Goal: Information Seeking & Learning: Learn about a topic

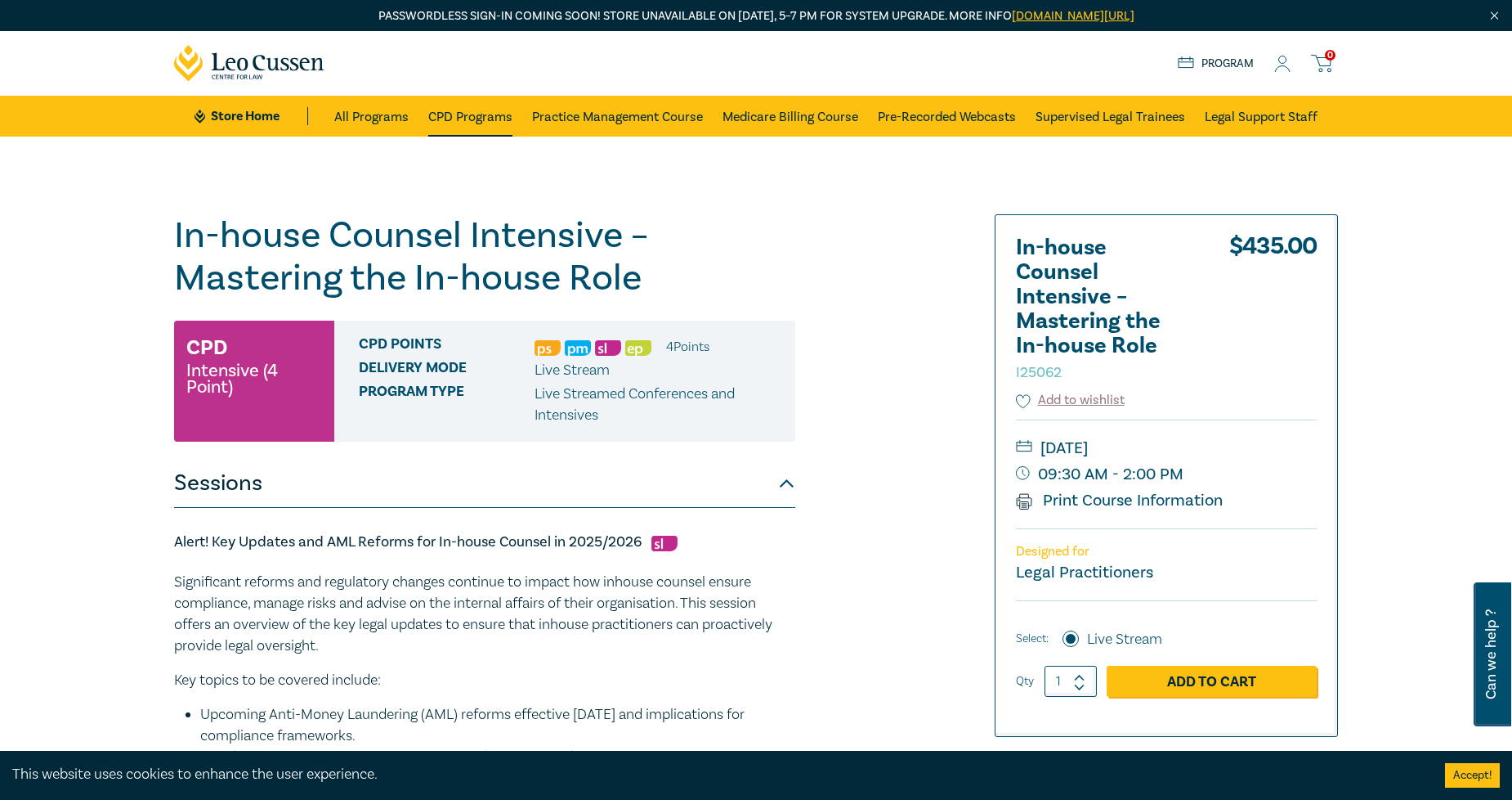
click at [488, 120] on link "CPD Programs" at bounding box center [470, 117] width 84 height 41
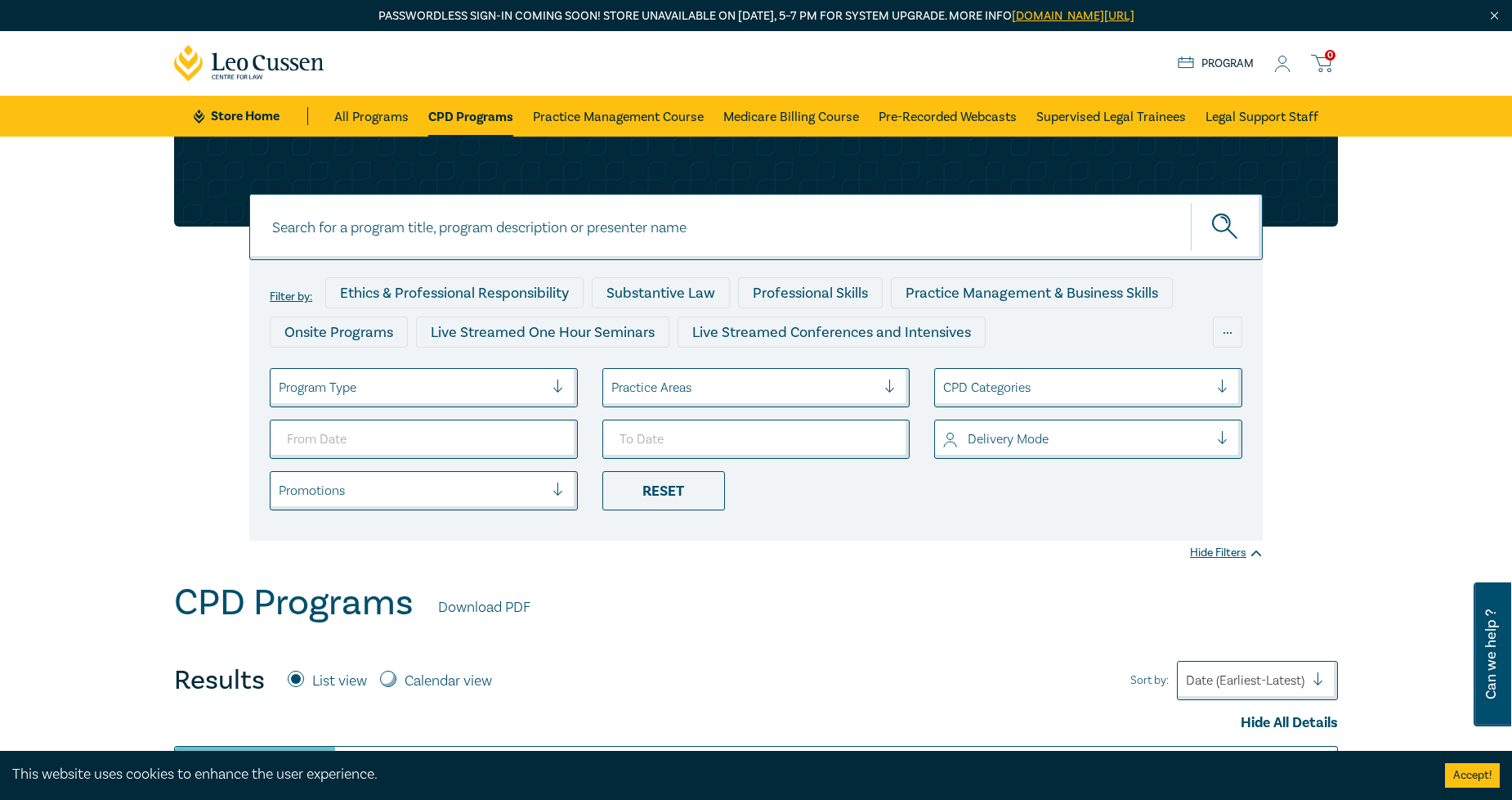
click at [515, 397] on div "Program Type" at bounding box center [412, 387] width 282 height 27
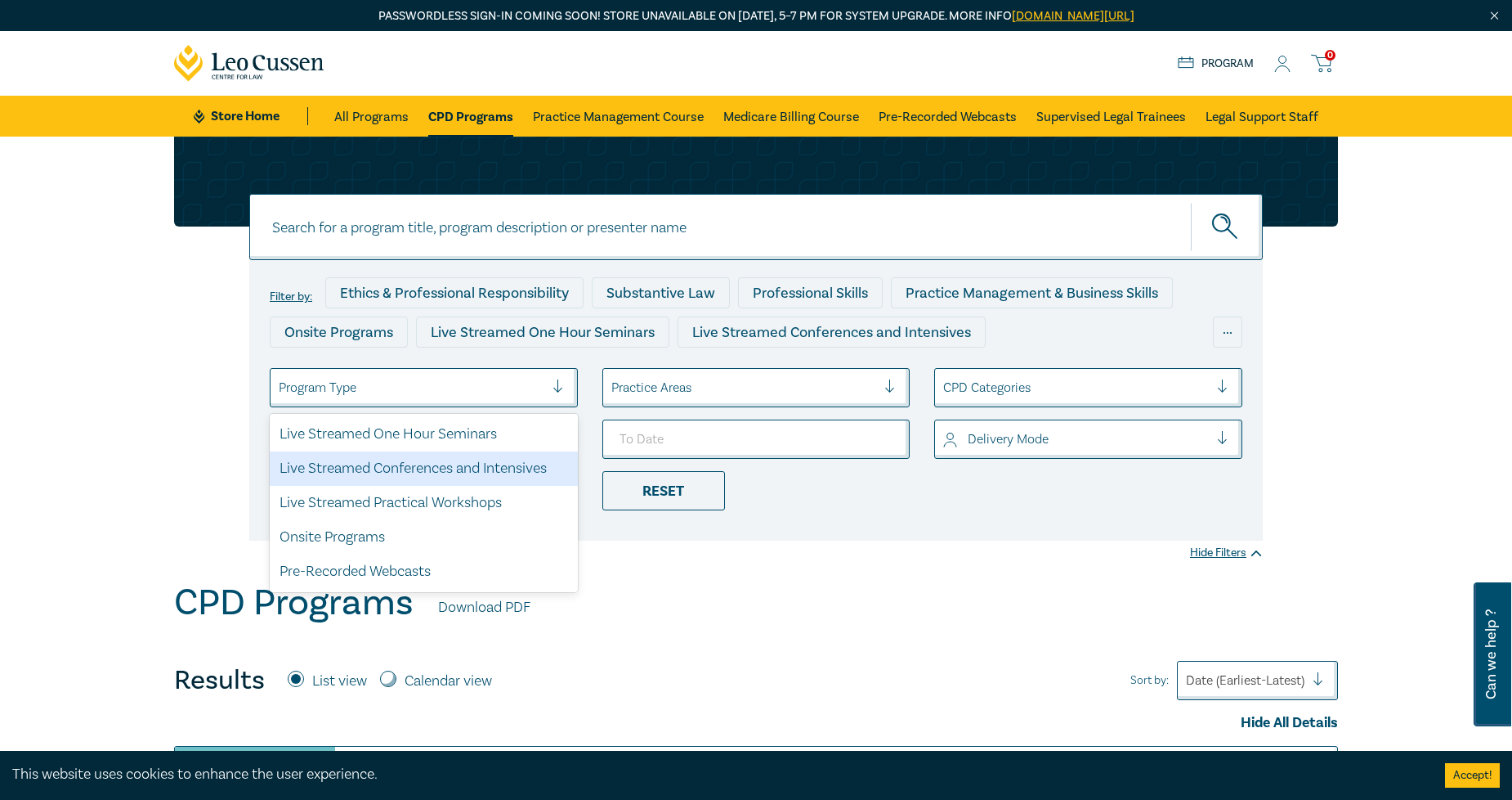
click at [496, 475] on div "Live Streamed Conferences and Intensives" at bounding box center [423, 469] width 309 height 34
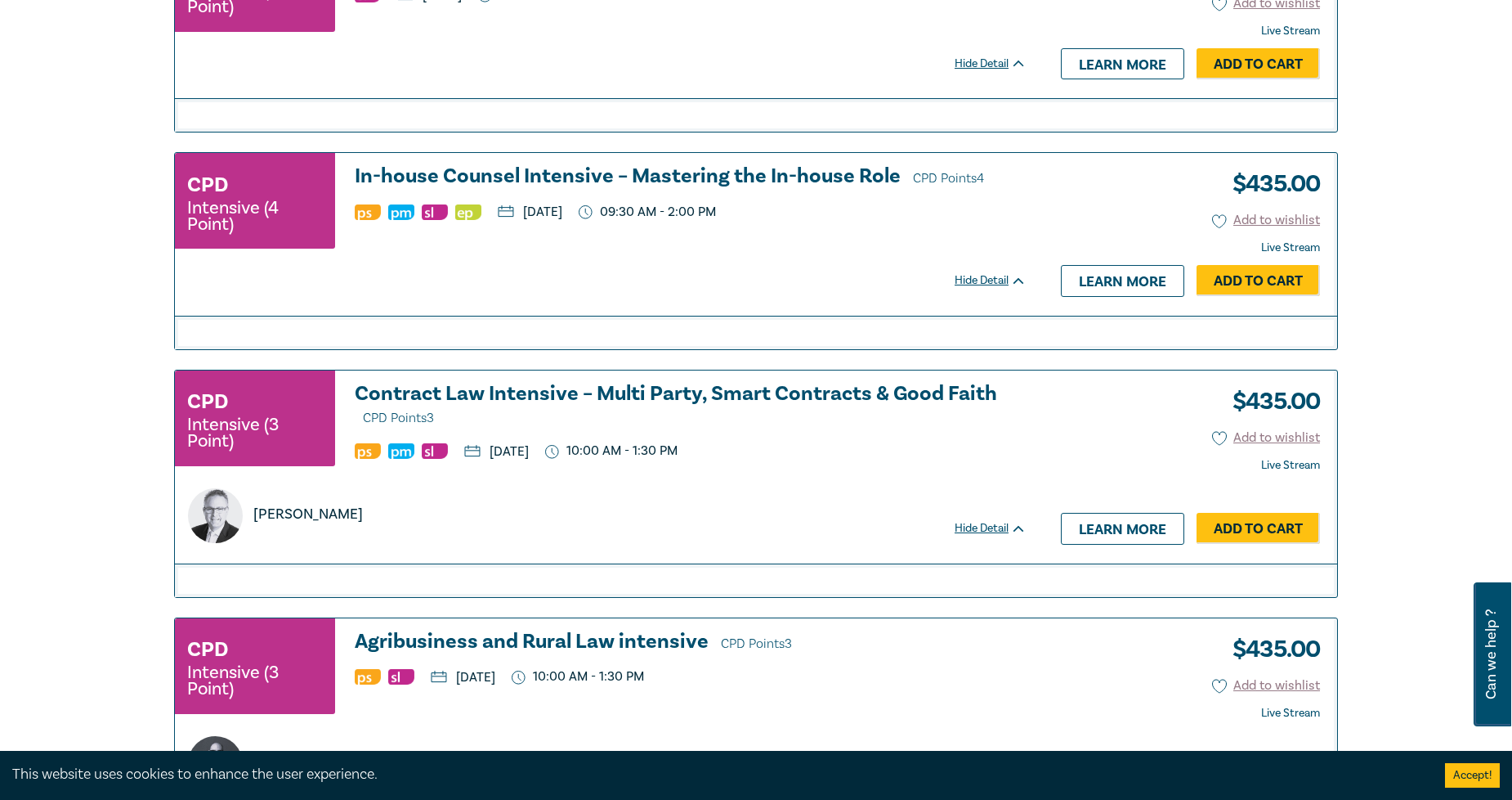
scroll to position [3272, 0]
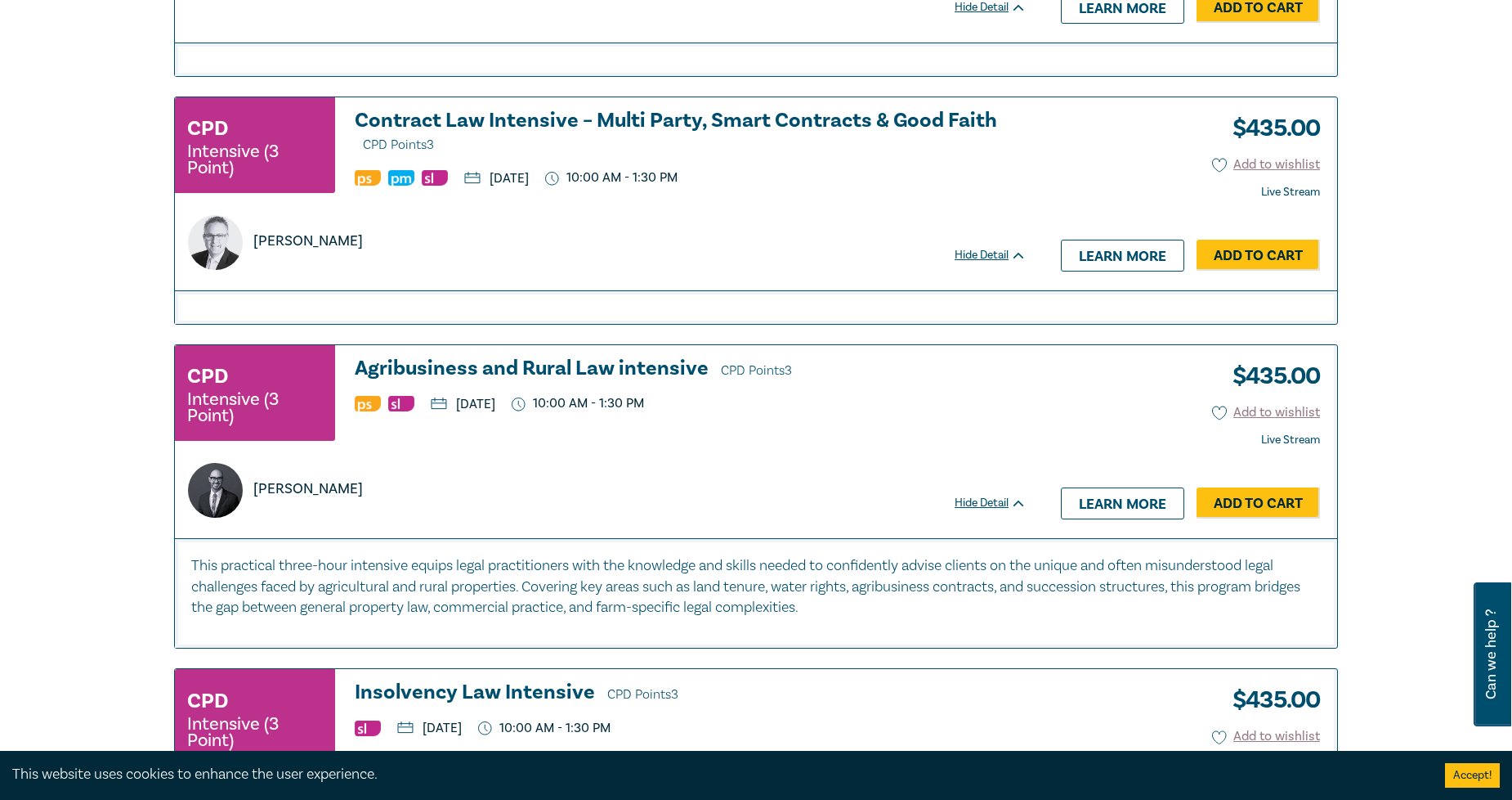
click at [593, 373] on h3 "Agribusiness and Rural Law intensive CPD Points 3" at bounding box center [691, 370] width 672 height 25
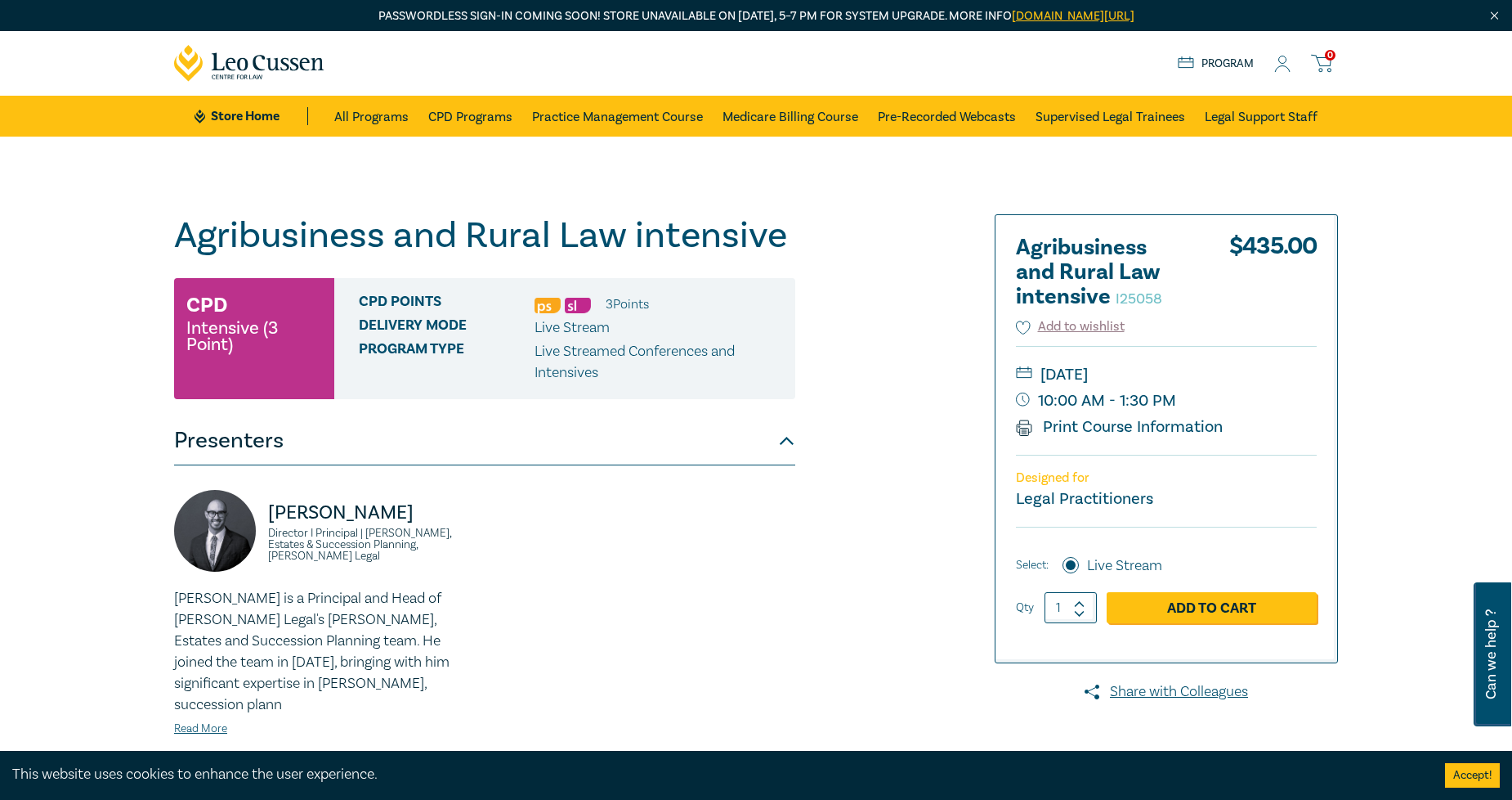
scroll to position [181, 0]
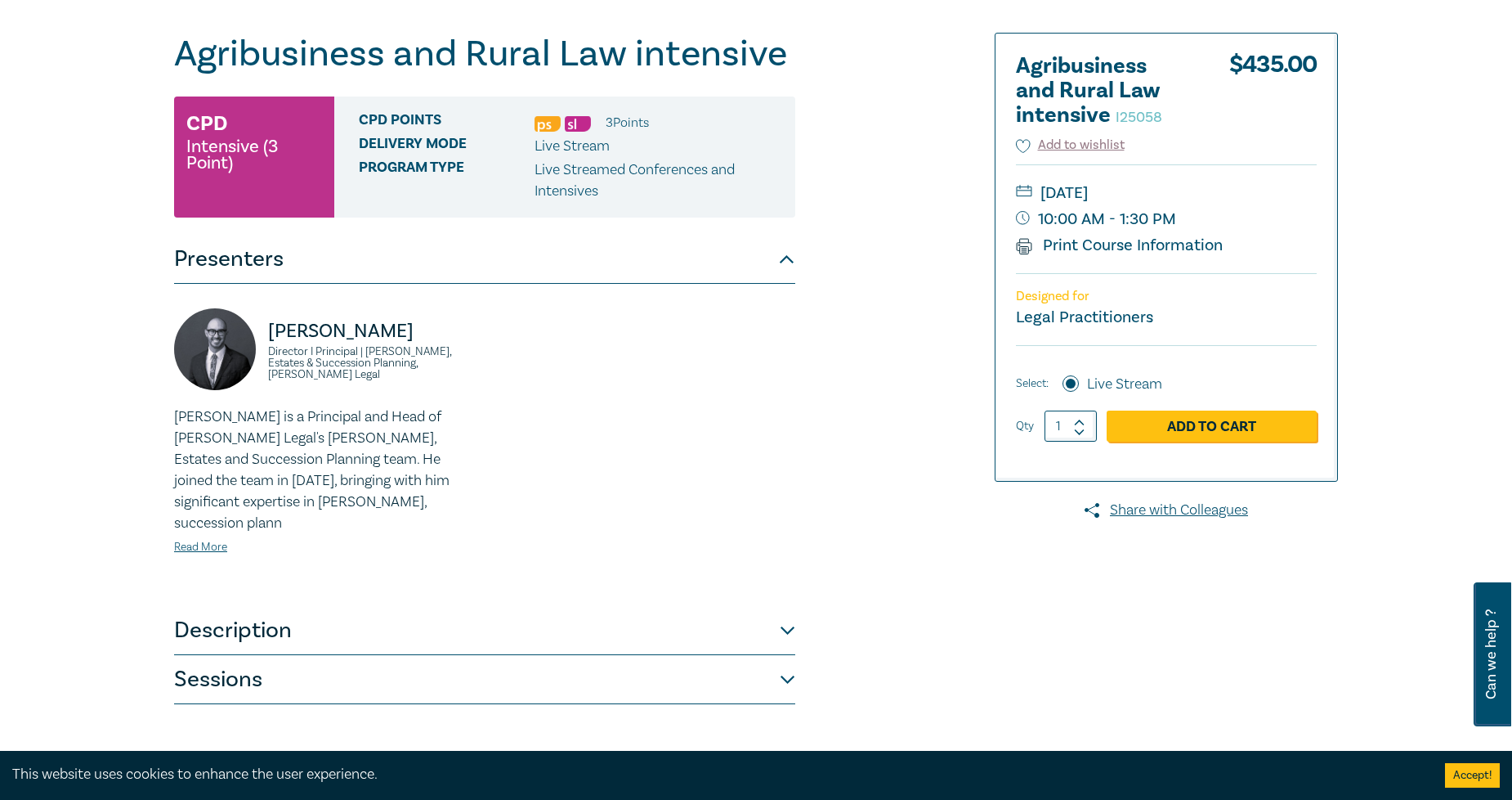
click at [256, 656] on button "Sessions" at bounding box center [485, 679] width 621 height 49
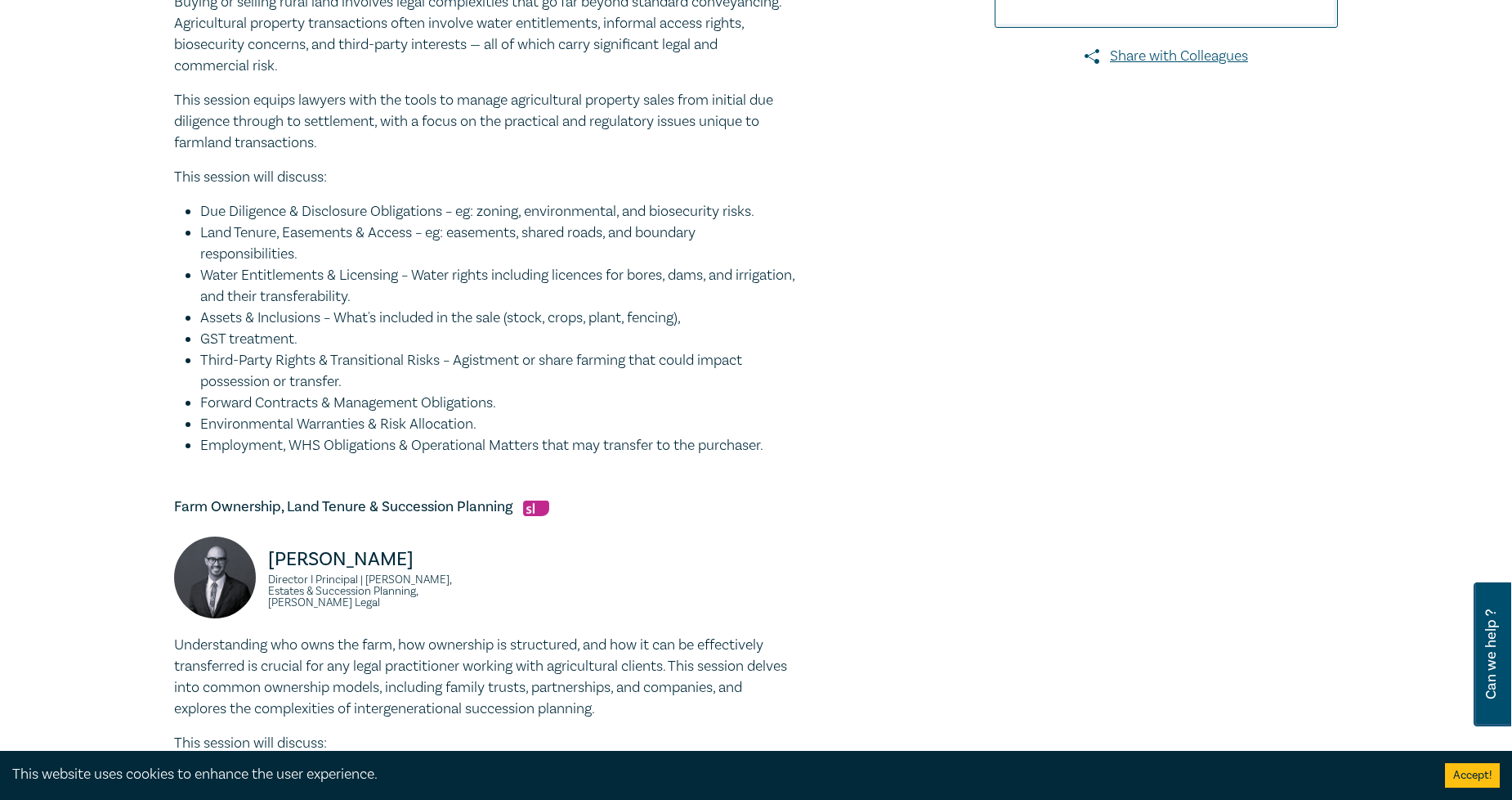
scroll to position [545, 0]
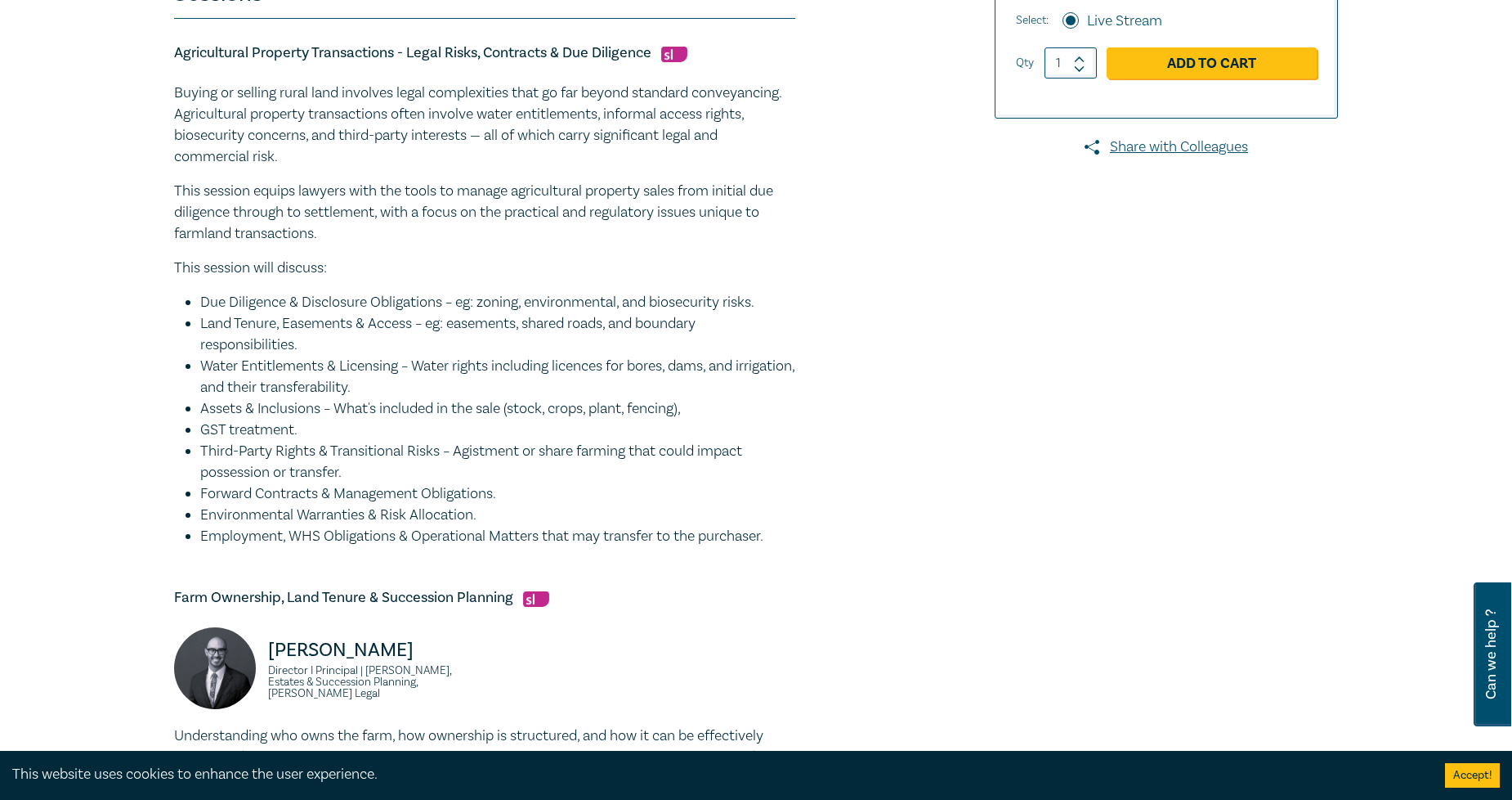
drag, startPoint x: 791, startPoint y: 532, endPoint x: 171, endPoint y: 76, distance: 769.6
click at [171, 76] on div "Agribusiness and Rural Law intensive I25058 CPD Intensive (3 Point) CPD Points …" at bounding box center [559, 780] width 789 height 2223
drag, startPoint x: 397, startPoint y: 299, endPoint x: 1132, endPoint y: 501, distance: 762.3
click at [1133, 501] on div at bounding box center [1150, 780] width 395 height 2223
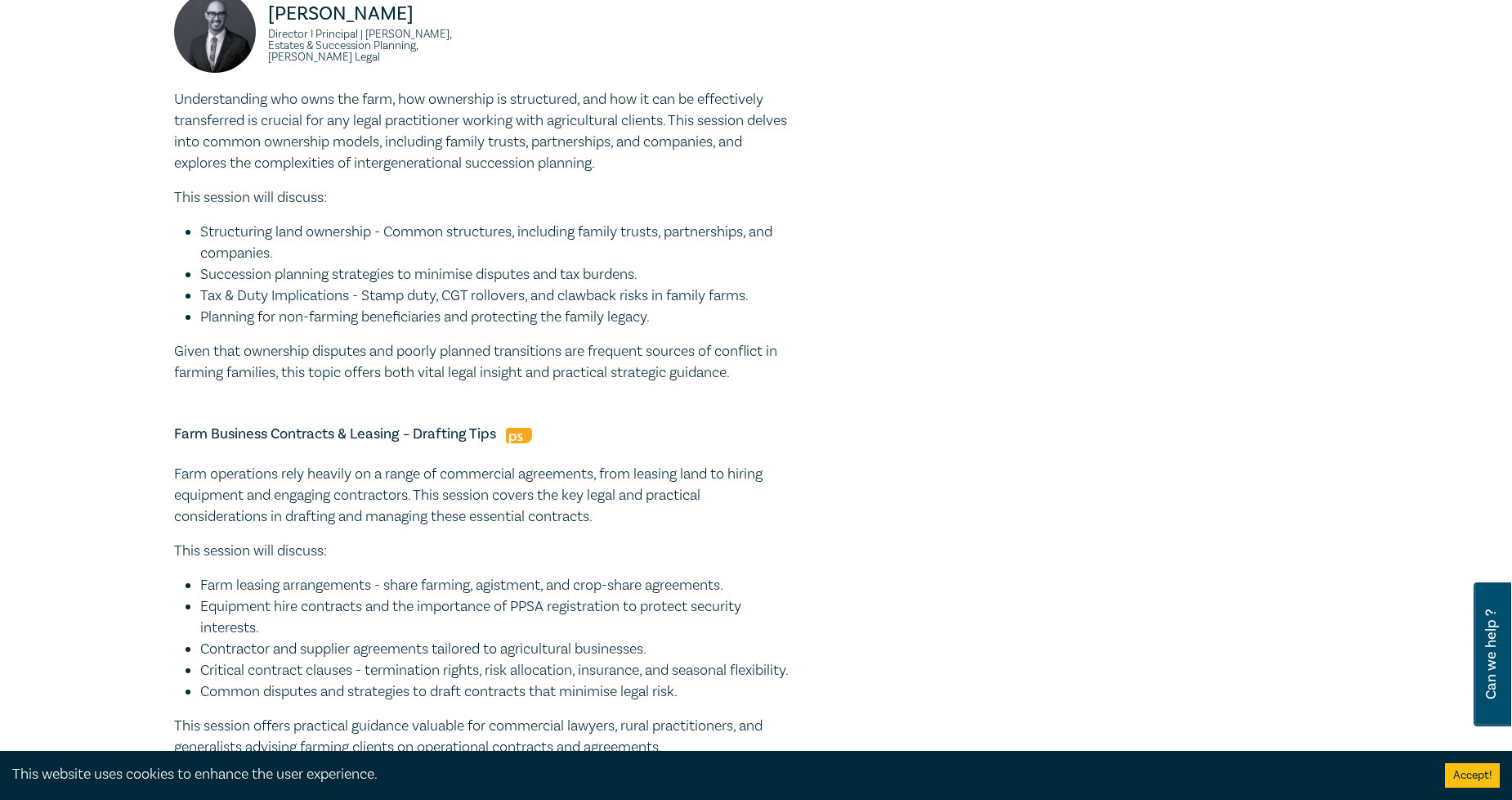
scroll to position [1363, 0]
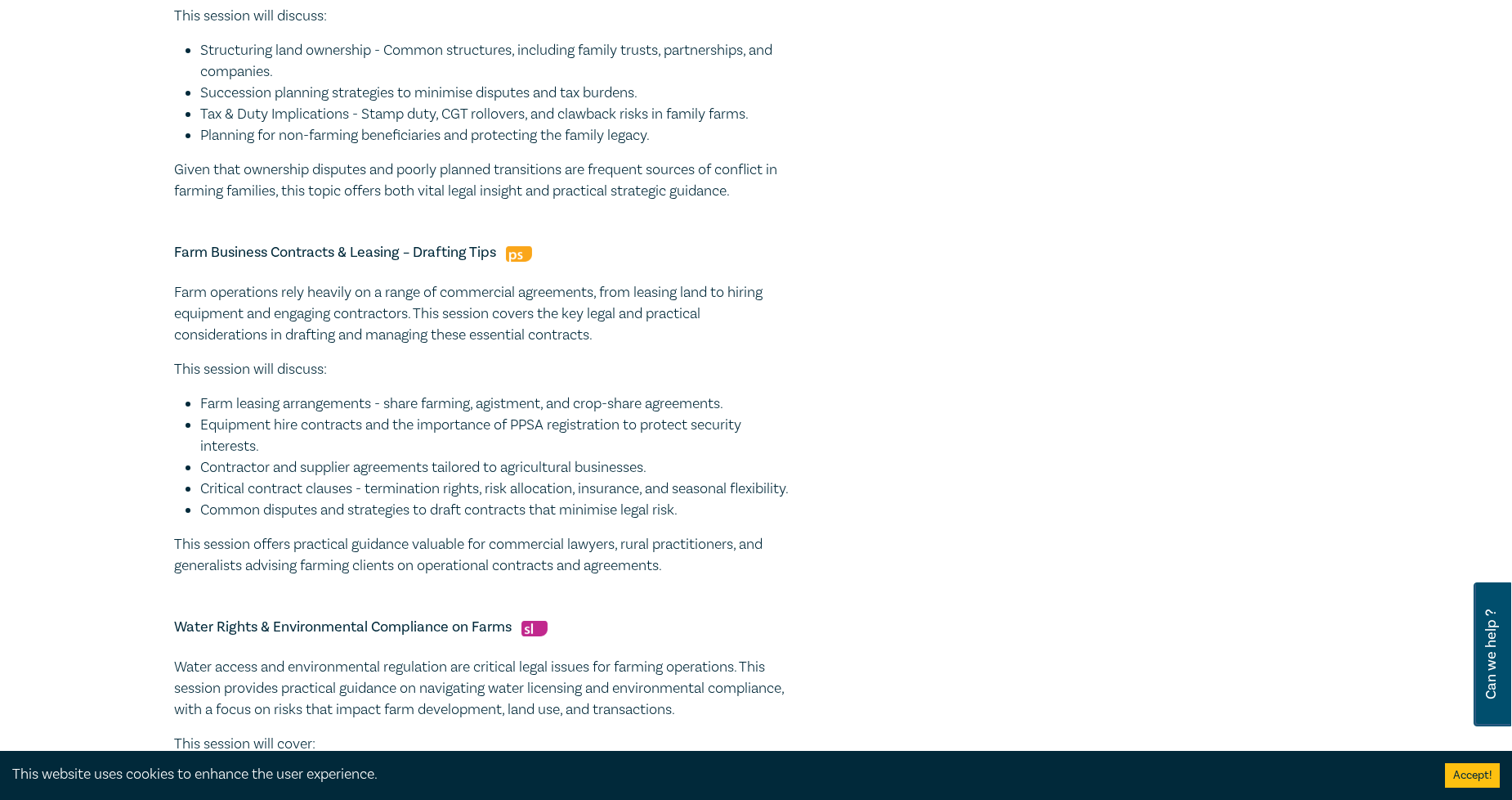
drag, startPoint x: 683, startPoint y: 586, endPoint x: 254, endPoint y: 325, distance: 502.2
copy div "Farm operations rely heavily on a range of commercial agreements, from leasing …"
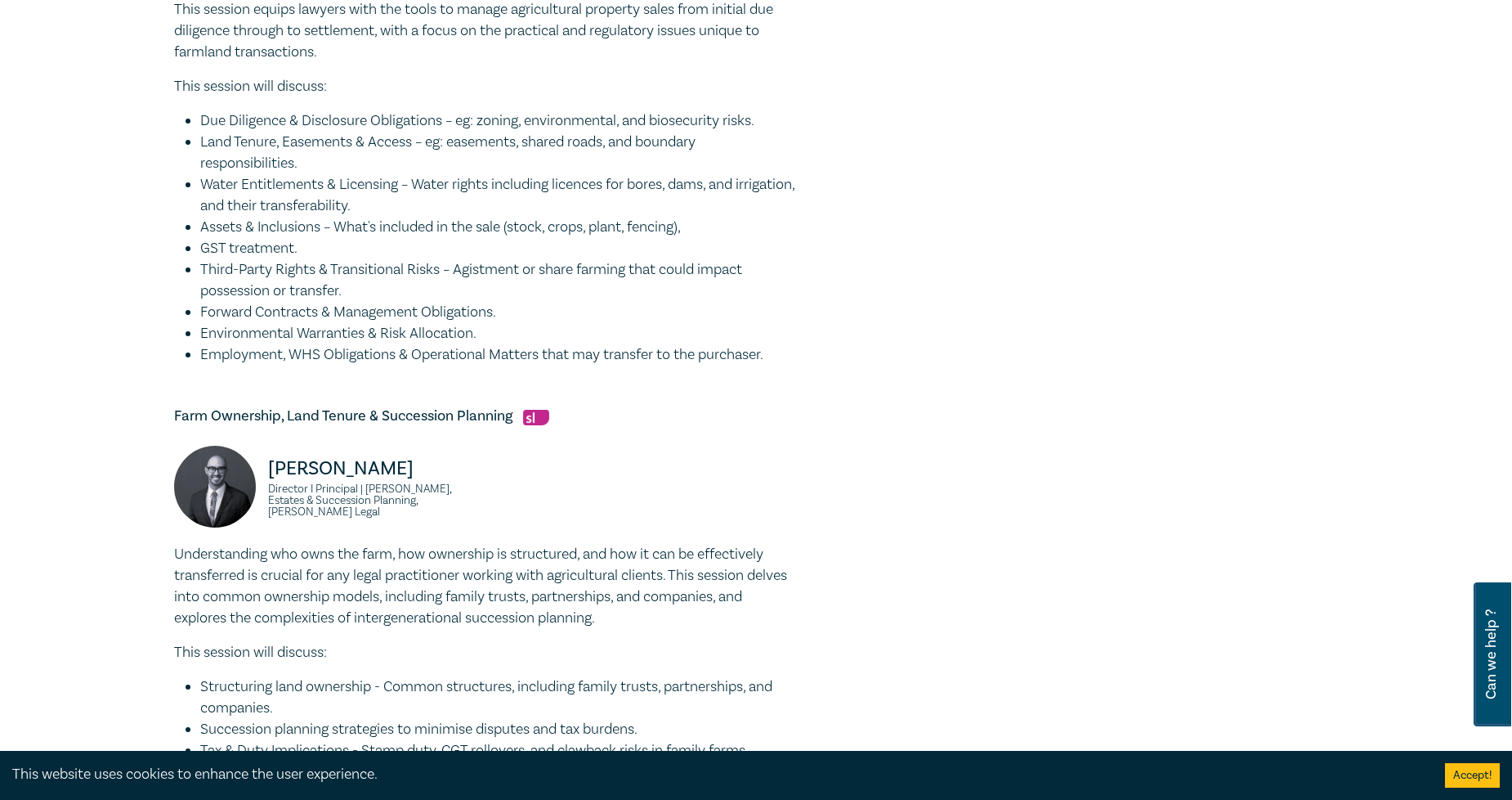
scroll to position [454, 0]
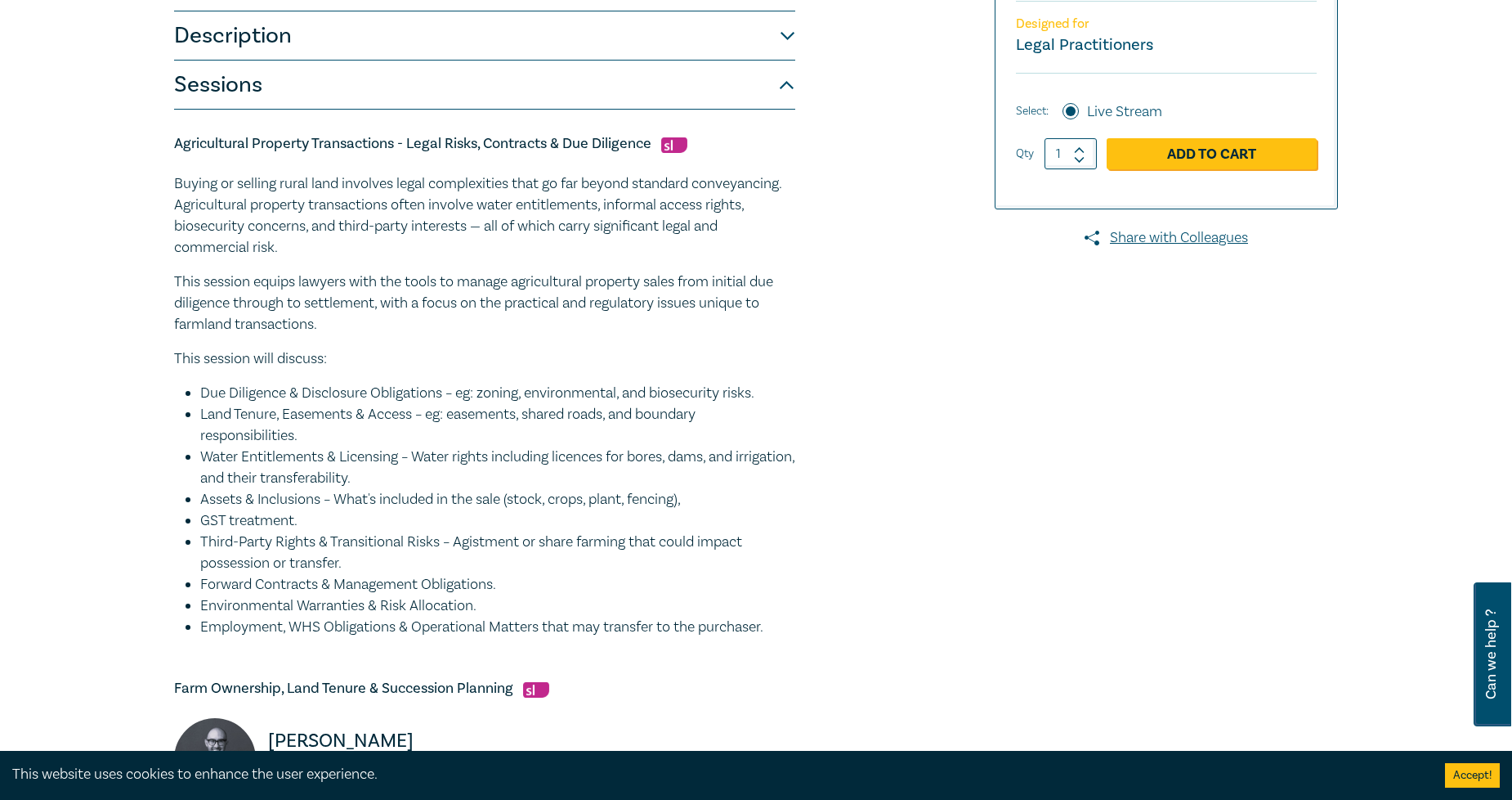
click at [554, 380] on div "Buying or selling rural land involves legal complexities that go far beyond sta…" at bounding box center [485, 406] width 621 height 465
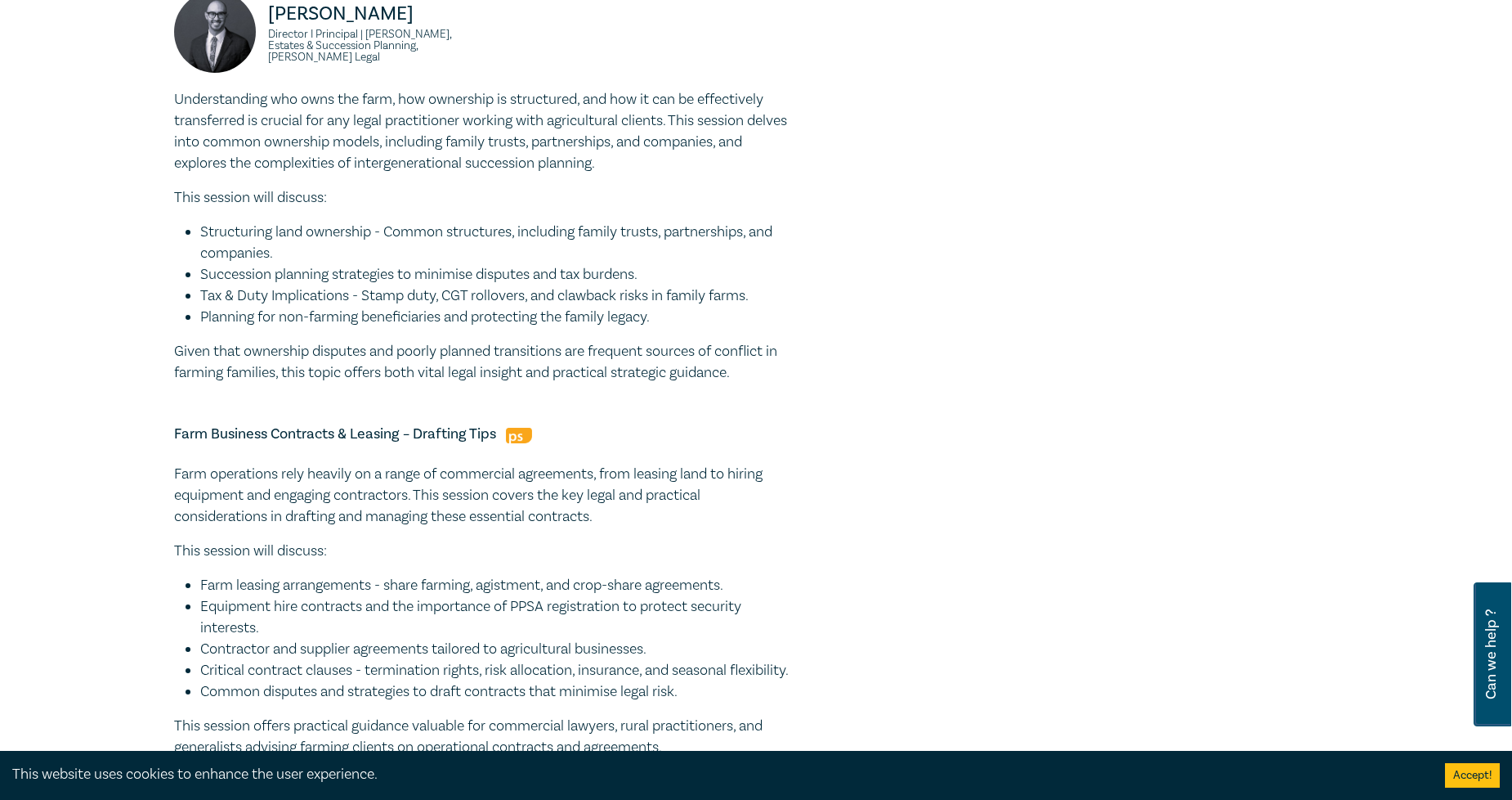
scroll to position [1363, 0]
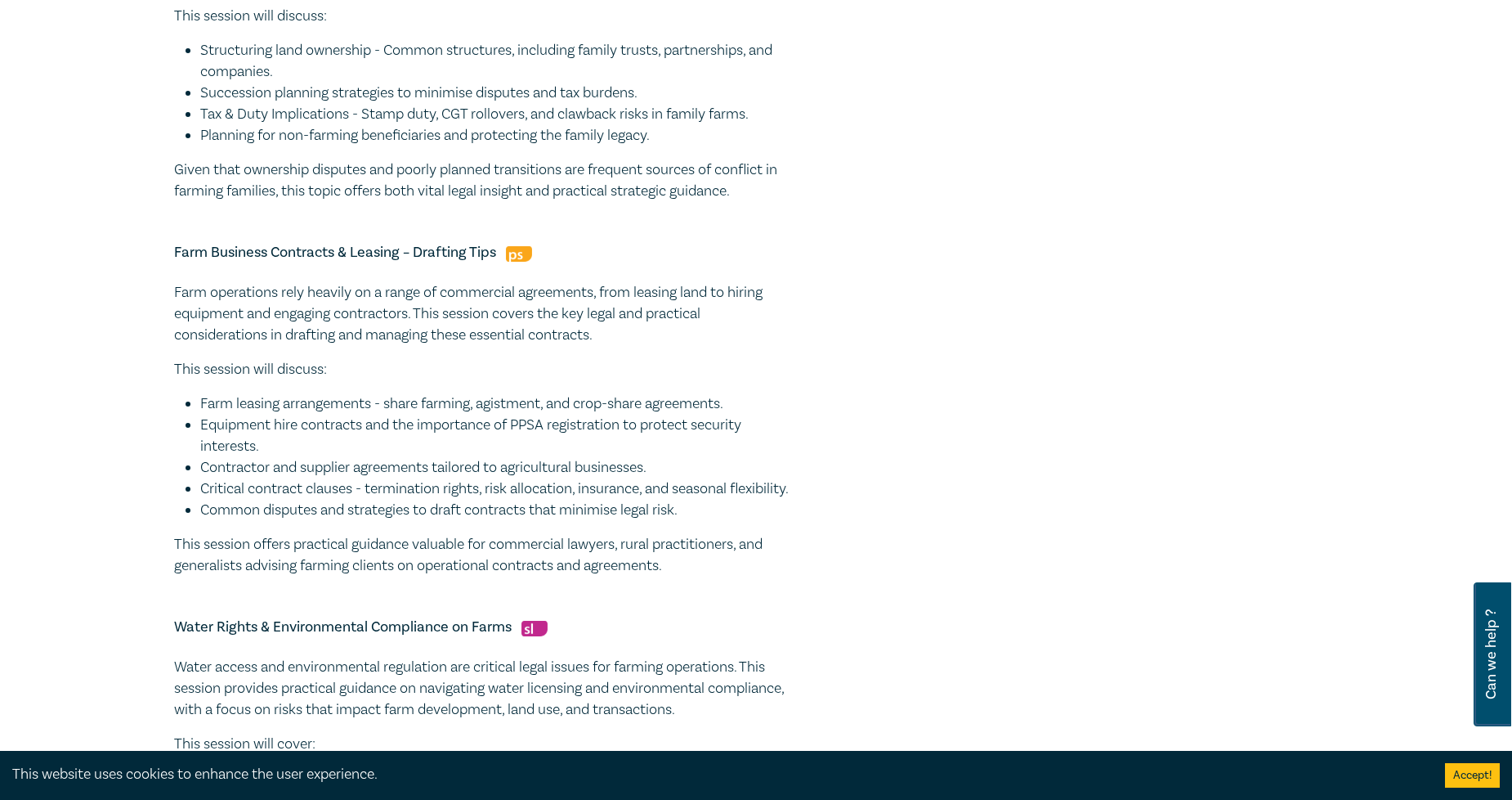
drag, startPoint x: 723, startPoint y: 582, endPoint x: 150, endPoint y: 298, distance: 639.5
copy div "Farm operations rely heavily on a range of commercial agreements, from leasing …"
drag, startPoint x: 493, startPoint y: 254, endPoint x: 176, endPoint y: 256, distance: 317.0
click at [176, 256] on h5 "Farm Business Contracts & Leasing – Drafting Tips" at bounding box center [485, 253] width 621 height 20
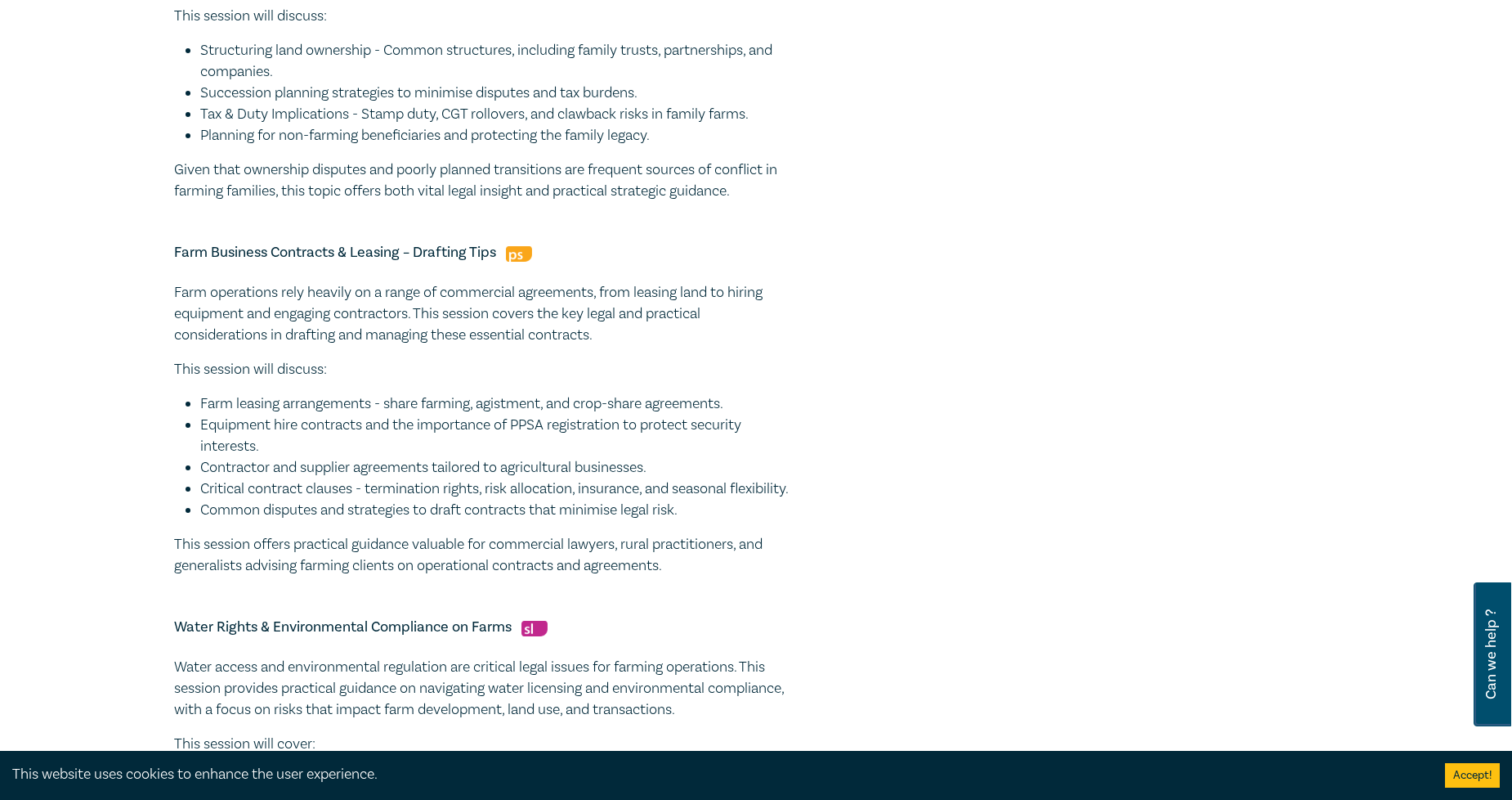
drag, startPoint x: 185, startPoint y: 250, endPoint x: 818, endPoint y: 263, distance: 633.1
drag, startPoint x: 500, startPoint y: 252, endPoint x: 151, endPoint y: 254, distance: 349.0
copy h5 "Farm Business Contracts & Leasing – Drafting Tips"
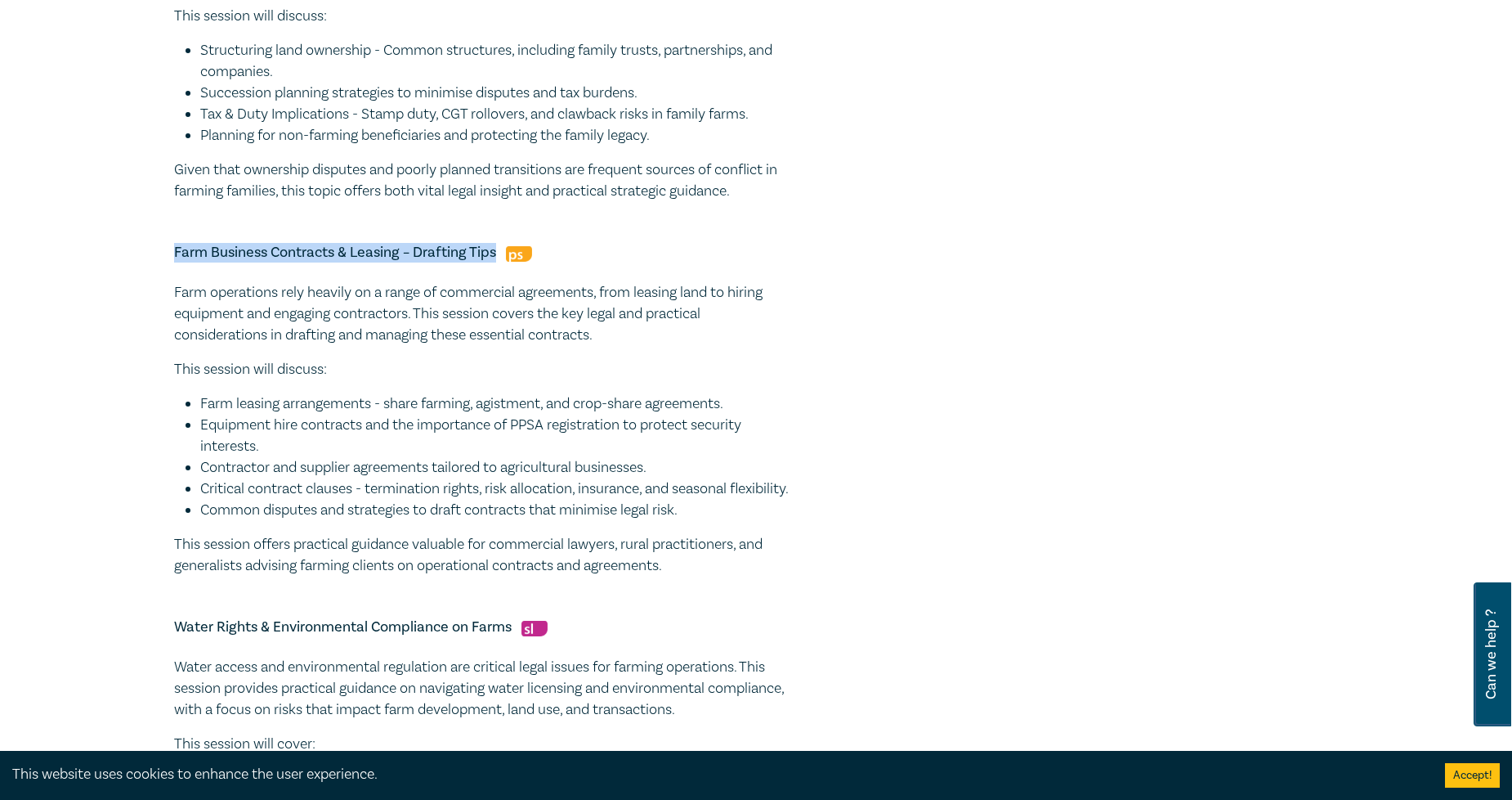
copy h5 "Farm Business Contracts & Leasing – Drafting Tips"
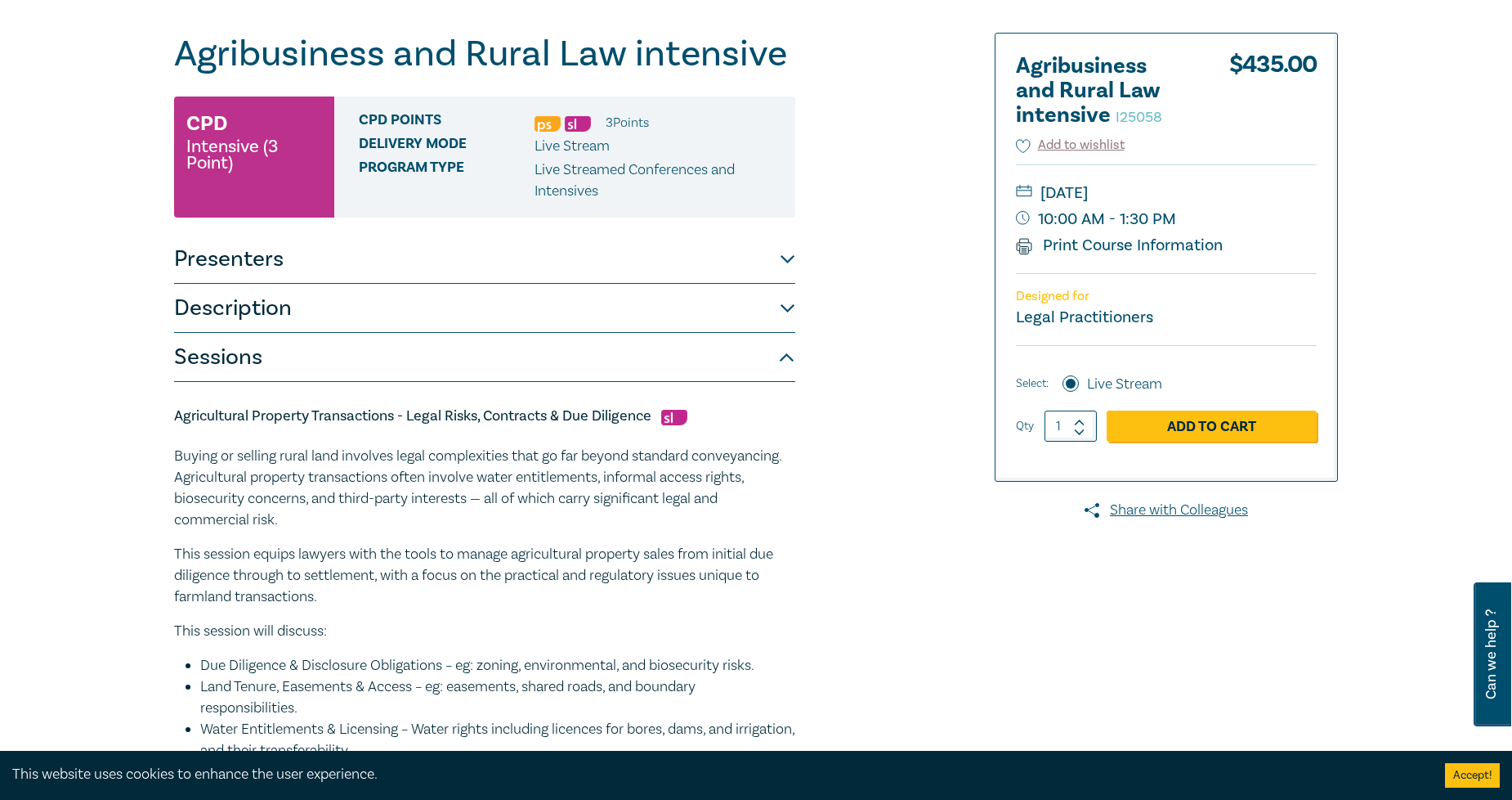
scroll to position [273, 0]
